Goal: Task Accomplishment & Management: Manage account settings

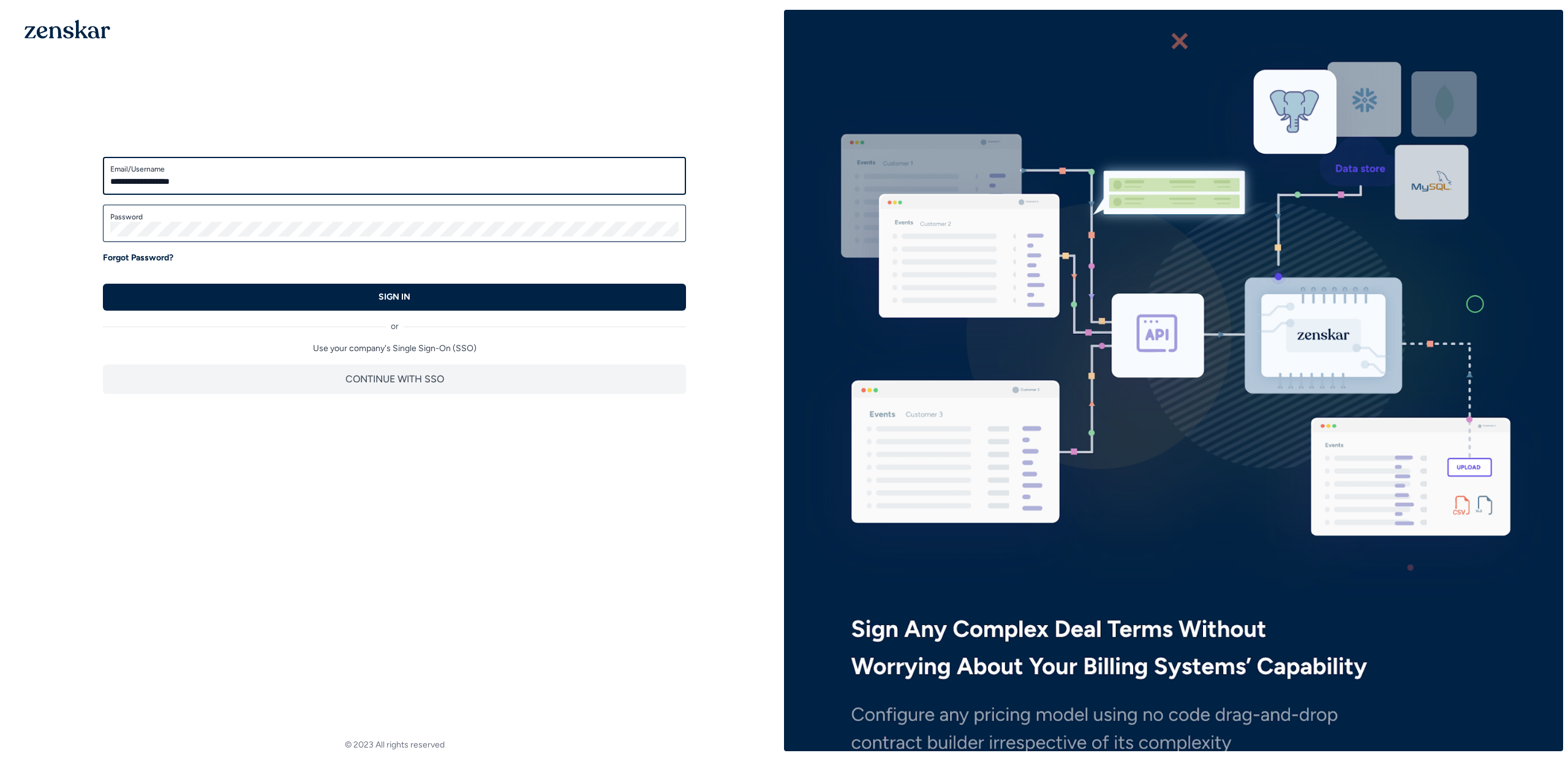
type input "**********"
click at [103, 284] on button "SIGN IN" at bounding box center [395, 297] width 583 height 27
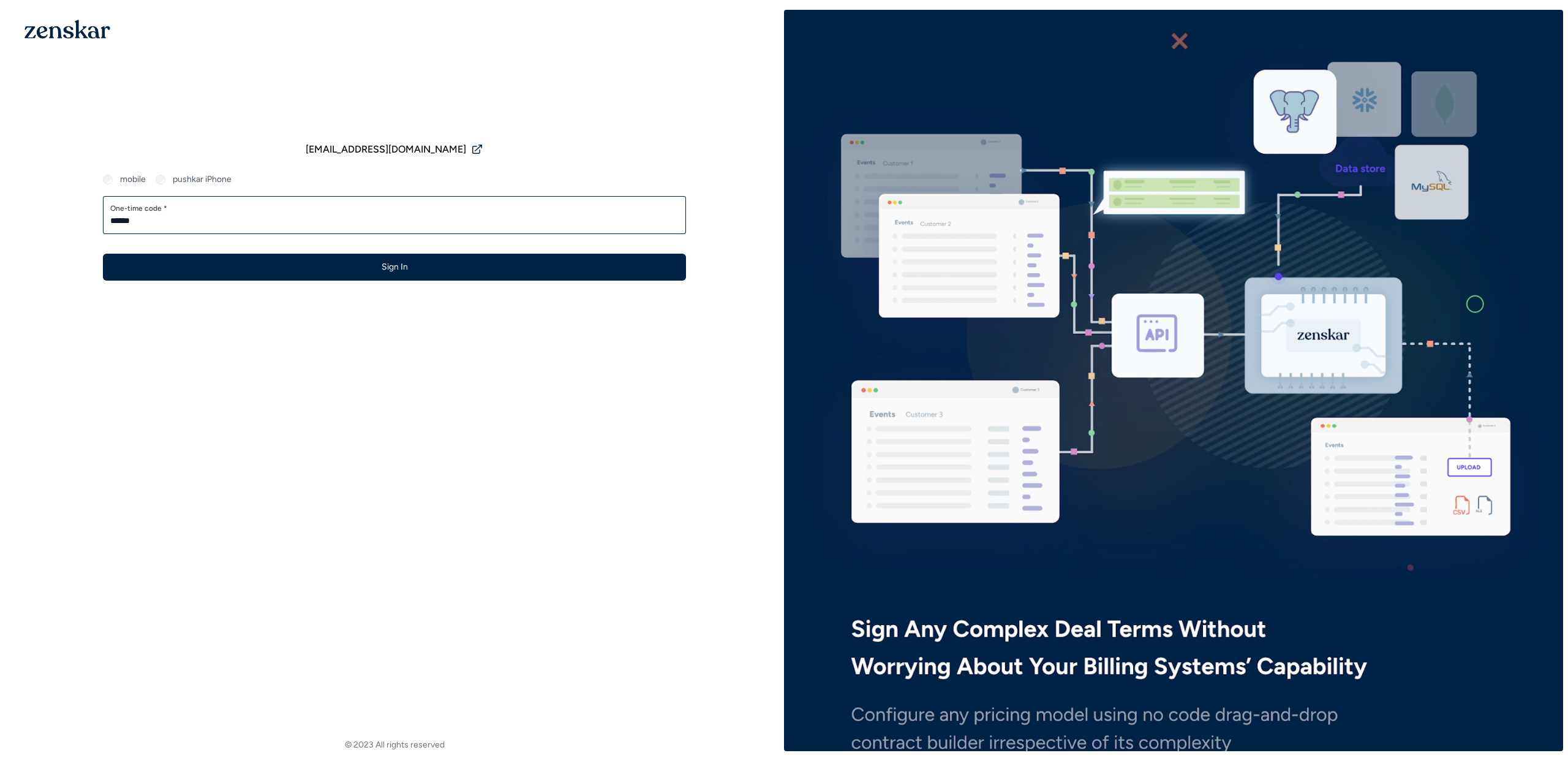
type input "******"
click at [103, 254] on button "Sign In" at bounding box center [395, 267] width 583 height 27
